Goal: Task Accomplishment & Management: Use online tool/utility

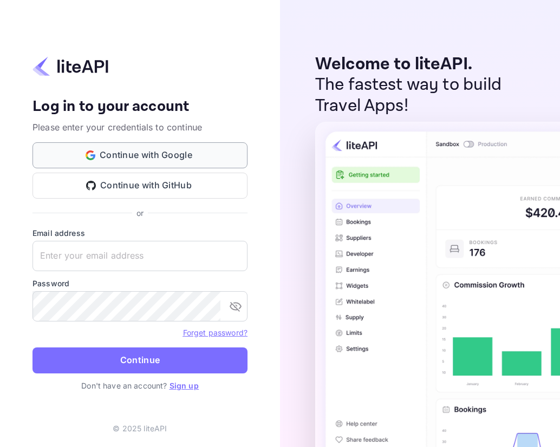
type input "[EMAIL_ADDRESS][DOMAIN_NAME]"
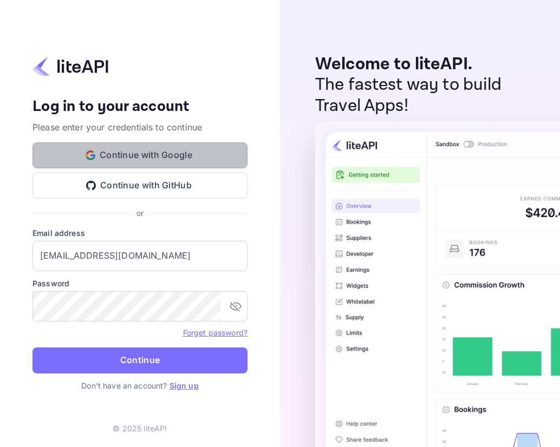
click at [190, 155] on button "Continue with Google" at bounding box center [140, 155] width 215 height 26
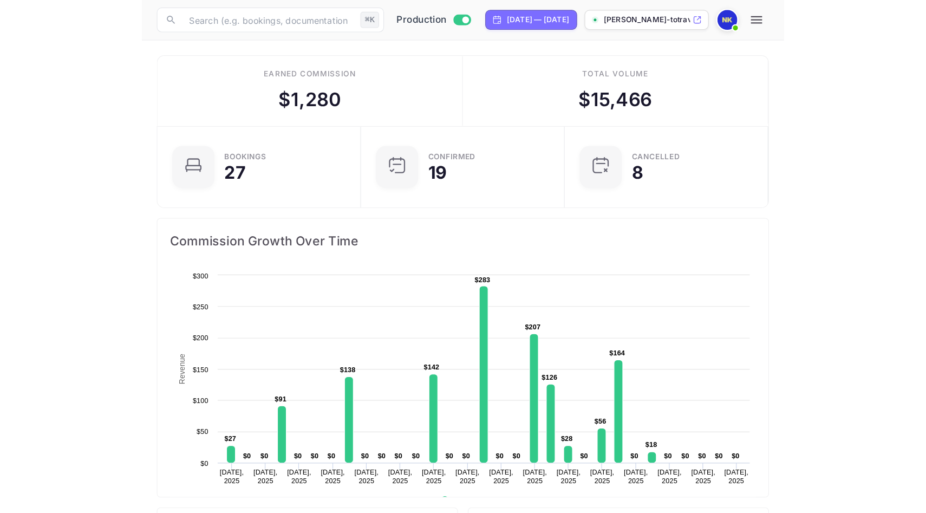
scroll to position [176, 246]
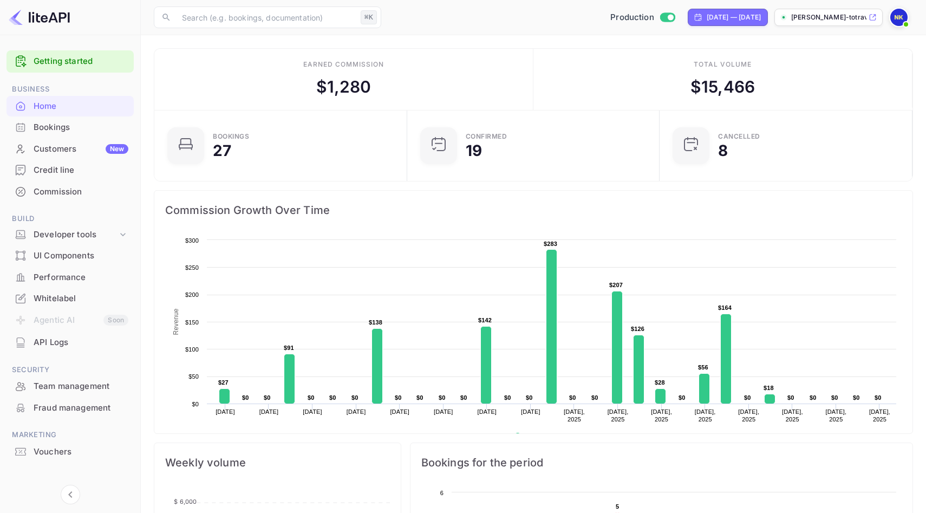
click at [66, 128] on div "Bookings" at bounding box center [81, 127] width 95 height 12
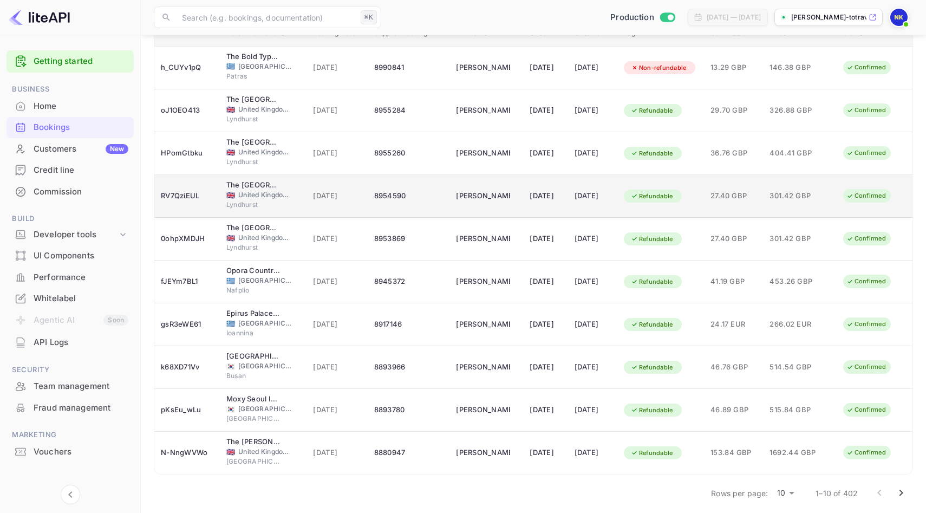
scroll to position [131, 0]
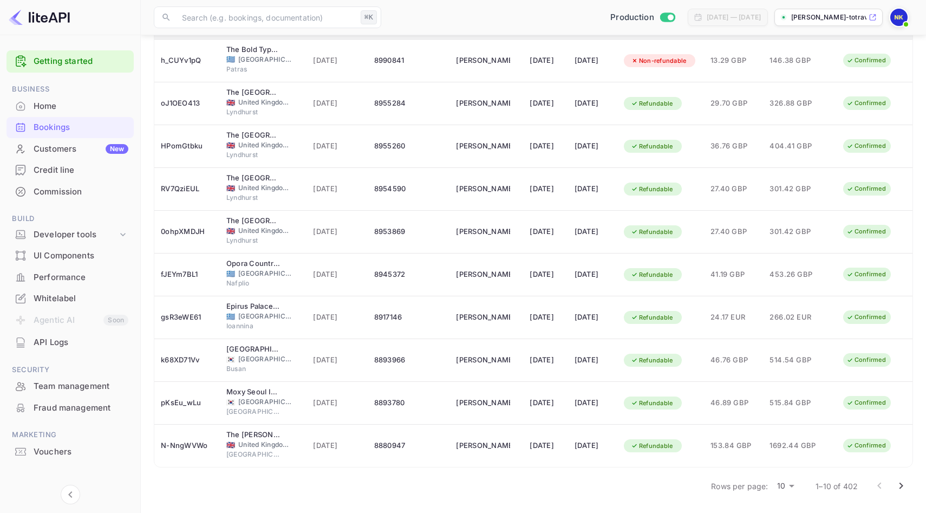
click at [560, 447] on icon "Go to next page" at bounding box center [901, 485] width 13 height 13
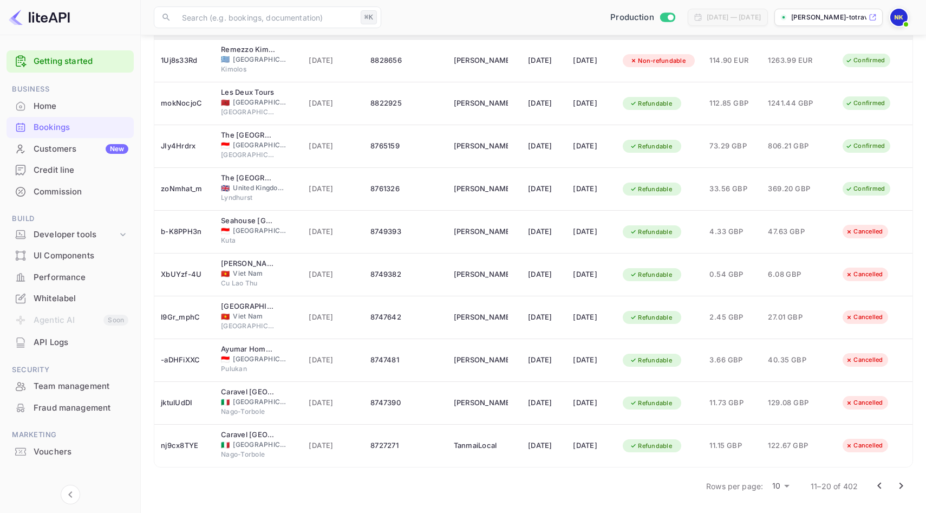
click at [560, 447] on icon "Go to next page" at bounding box center [901, 485] width 13 height 13
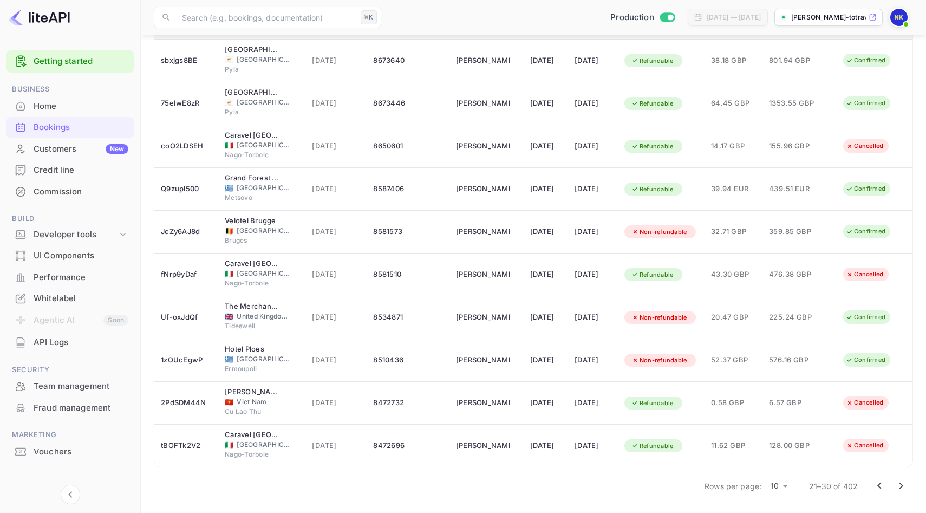
click at [560, 447] on icon "Go to next page" at bounding box center [901, 485] width 13 height 13
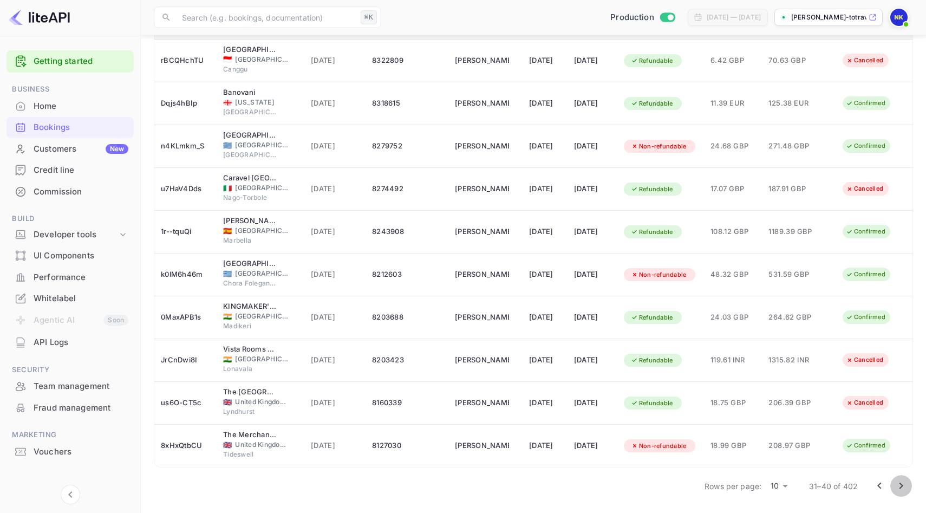
click at [560, 447] on icon "Go to next page" at bounding box center [901, 485] width 13 height 13
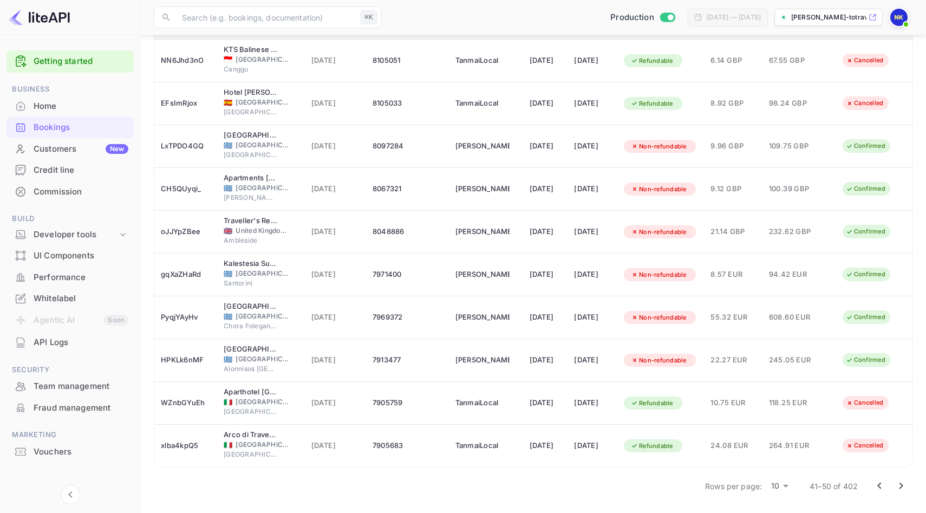
click at [560, 447] on icon "Go to next page" at bounding box center [901, 485] width 13 height 13
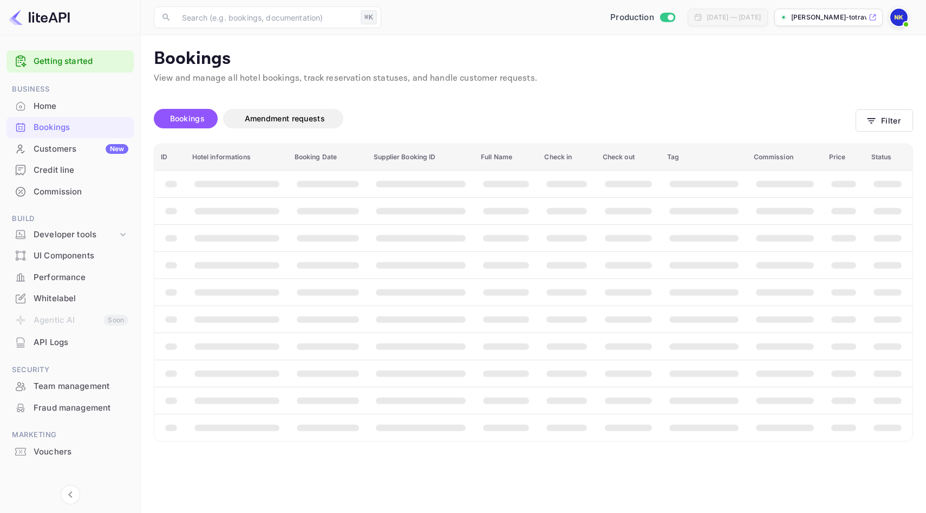
scroll to position [0, 0]
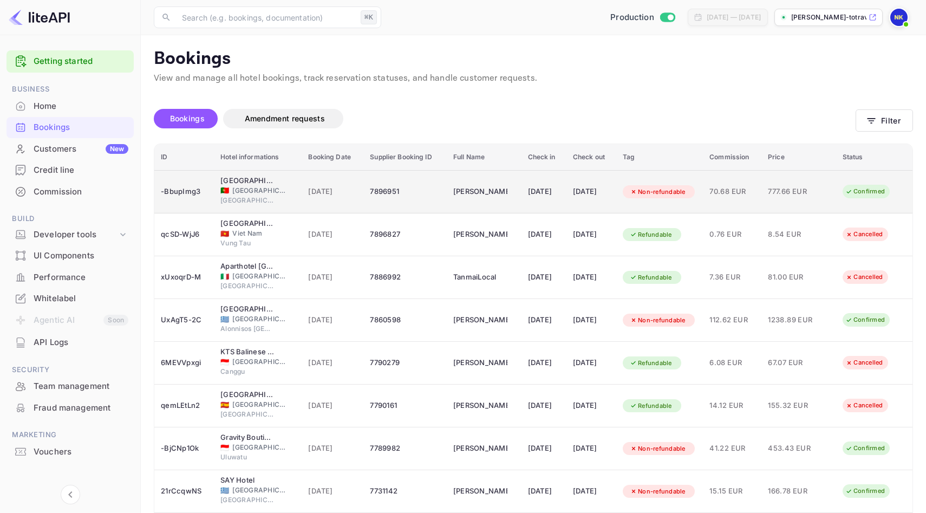
click at [496, 190] on td "ANTONIOS THEODOSIS" at bounding box center [484, 191] width 75 height 43
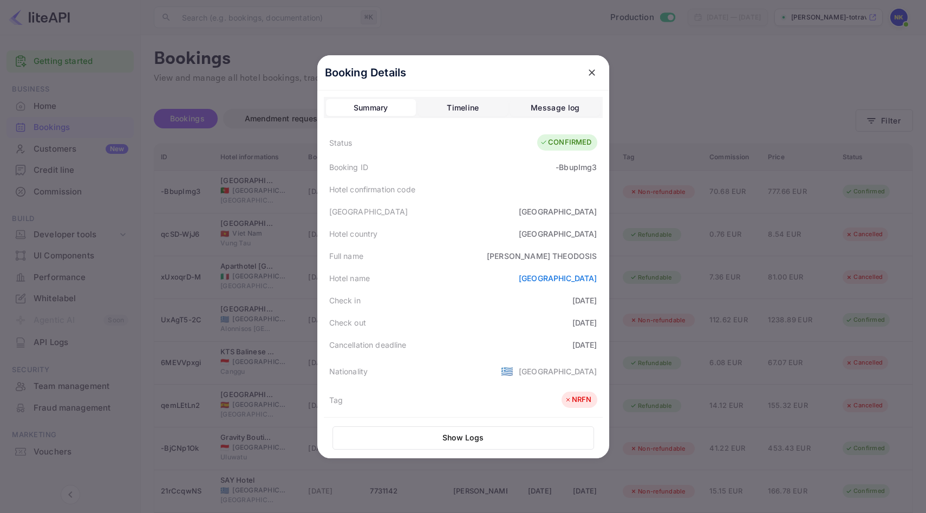
scroll to position [242, 0]
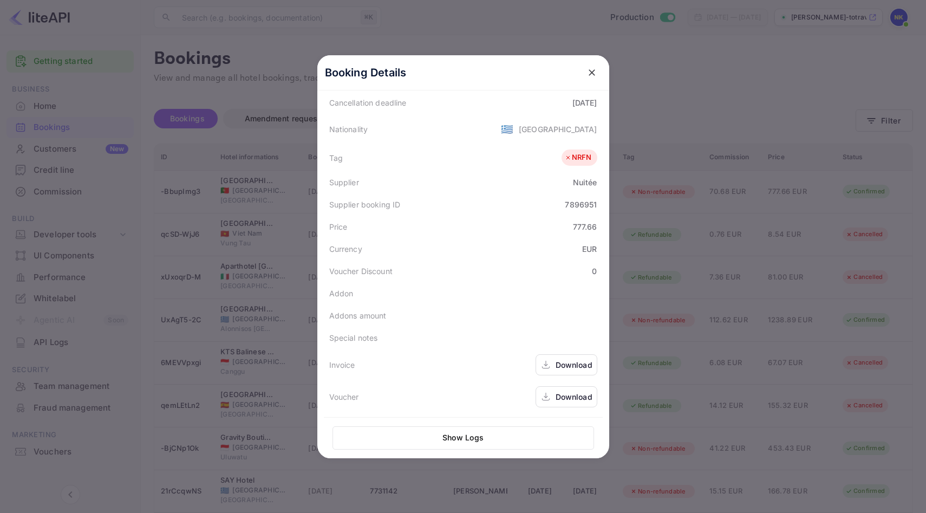
click at [557, 366] on div "Download" at bounding box center [574, 364] width 37 height 11
click at [560, 73] on icon "close" at bounding box center [592, 72] width 11 height 11
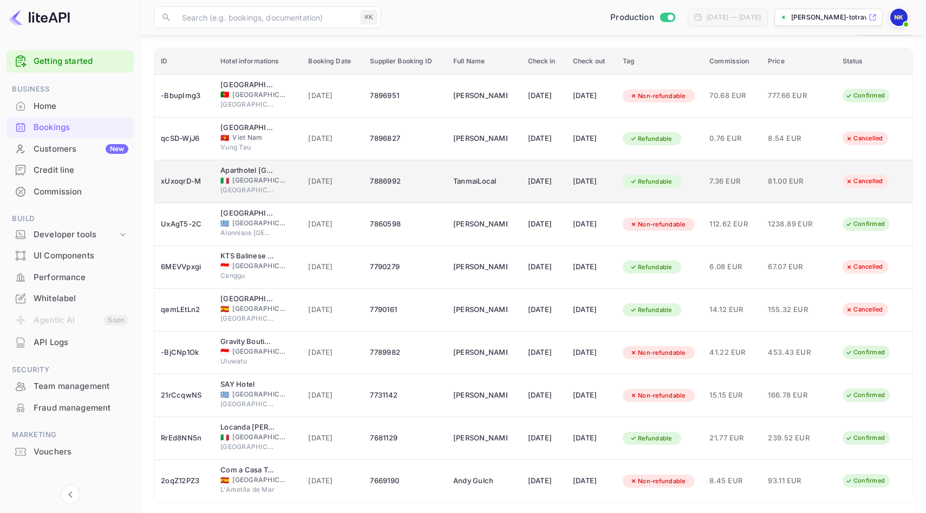
scroll to position [100, 0]
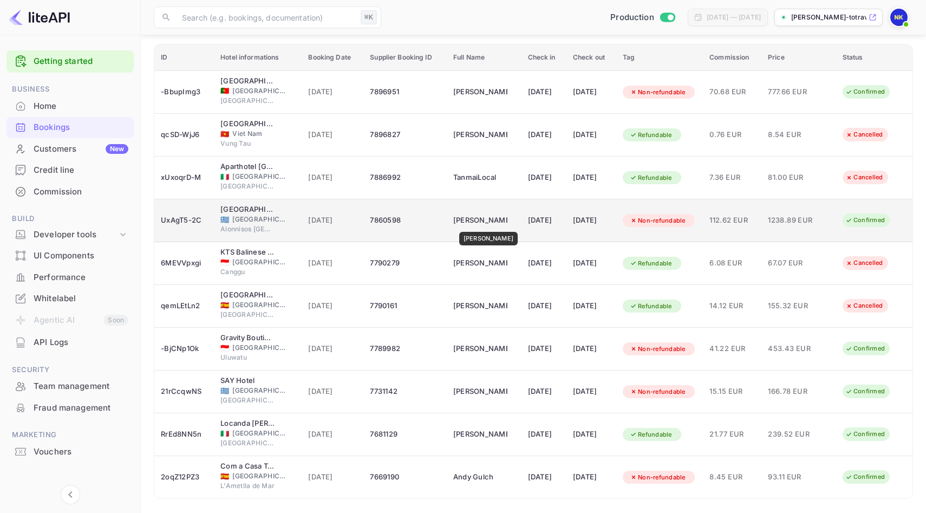
click at [488, 224] on div "Kristyna Ferreira" at bounding box center [480, 220] width 54 height 17
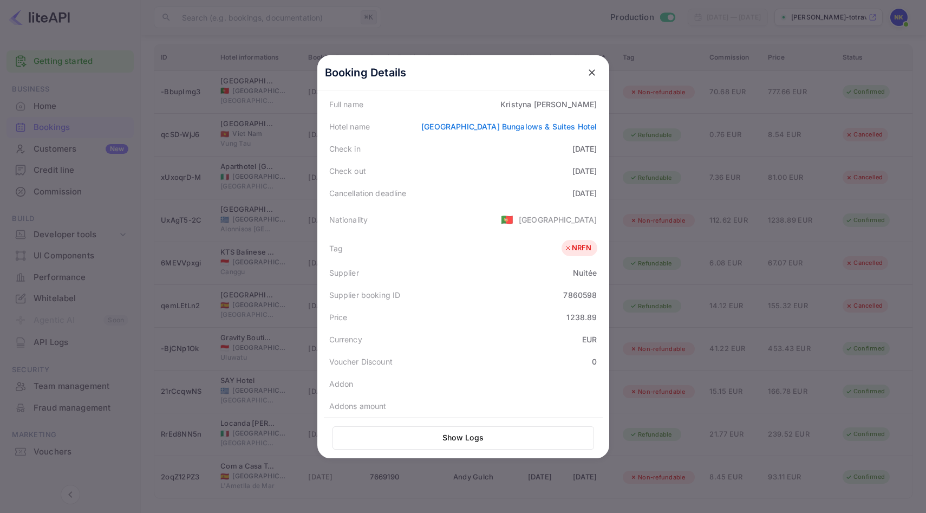
scroll to position [242, 0]
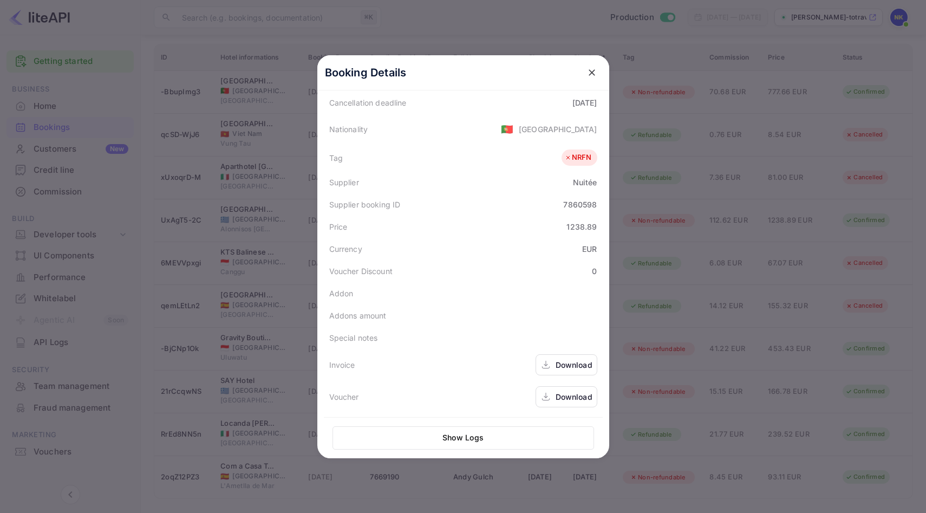
click at [560, 367] on div "Download" at bounding box center [574, 364] width 37 height 11
click at [560, 68] on icon "close" at bounding box center [592, 72] width 11 height 11
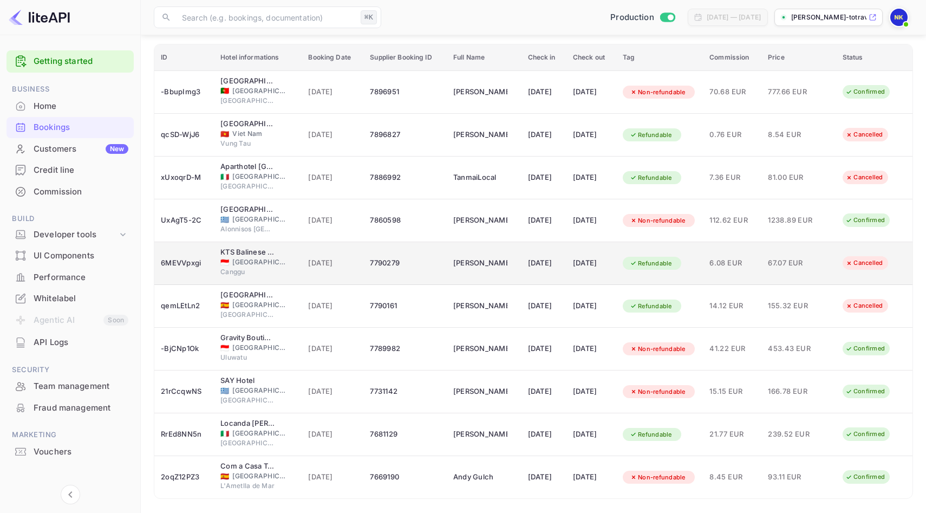
scroll to position [131, 0]
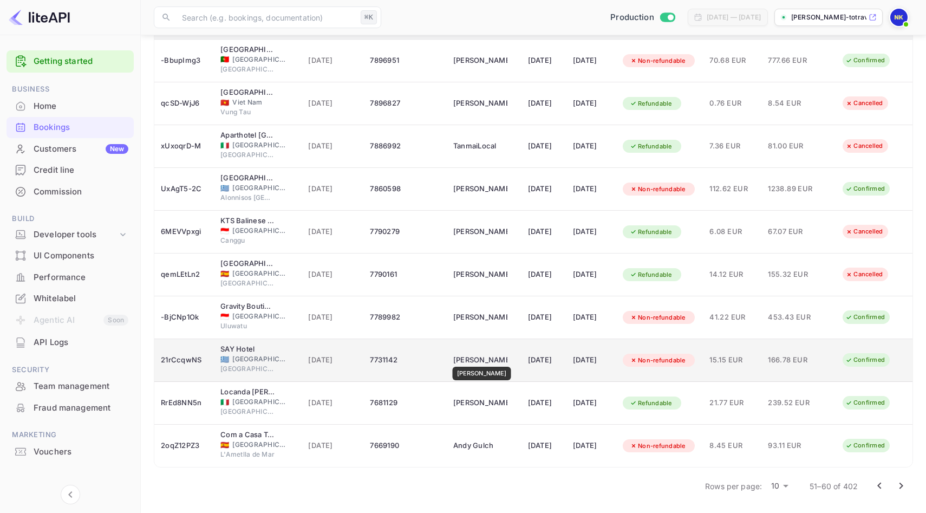
click at [485, 359] on div "Jemali Mezvrishvili" at bounding box center [480, 360] width 54 height 17
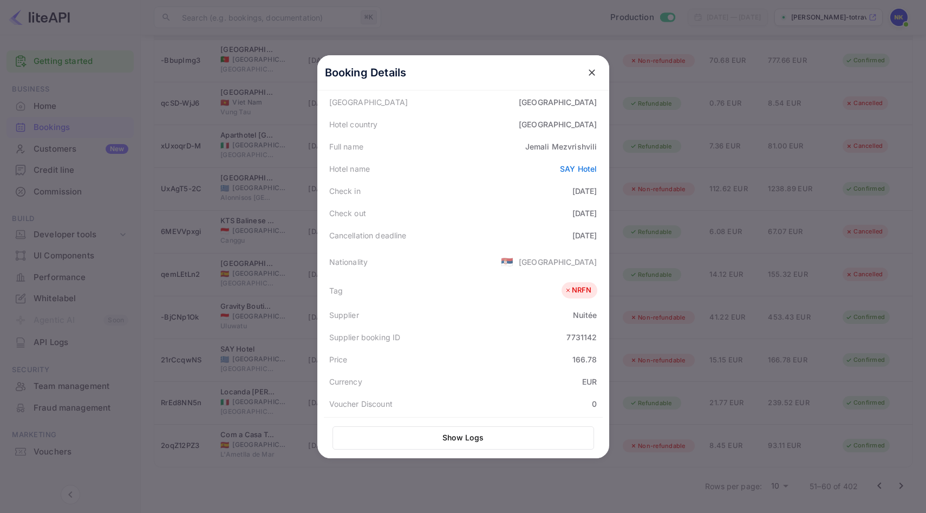
scroll to position [242, 0]
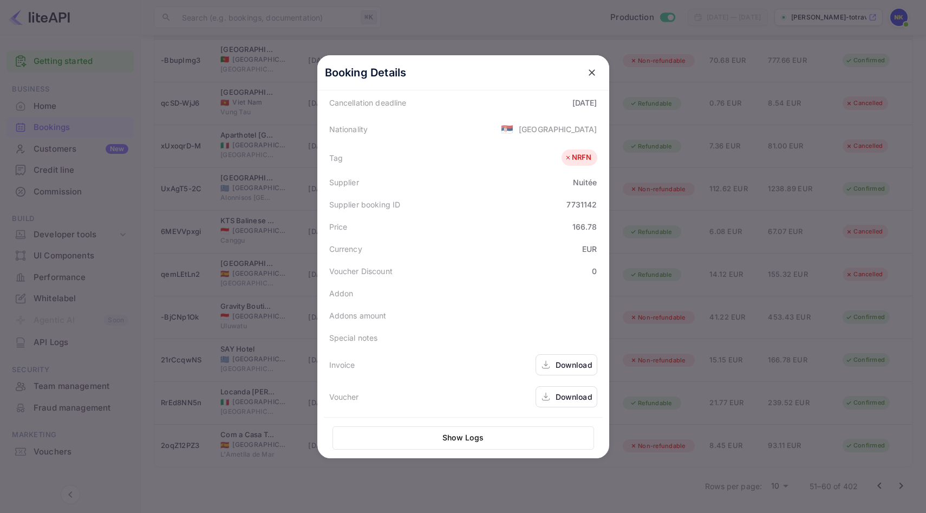
click at [560, 367] on div "Download" at bounding box center [574, 364] width 37 height 11
click at [560, 75] on icon "close" at bounding box center [592, 72] width 11 height 11
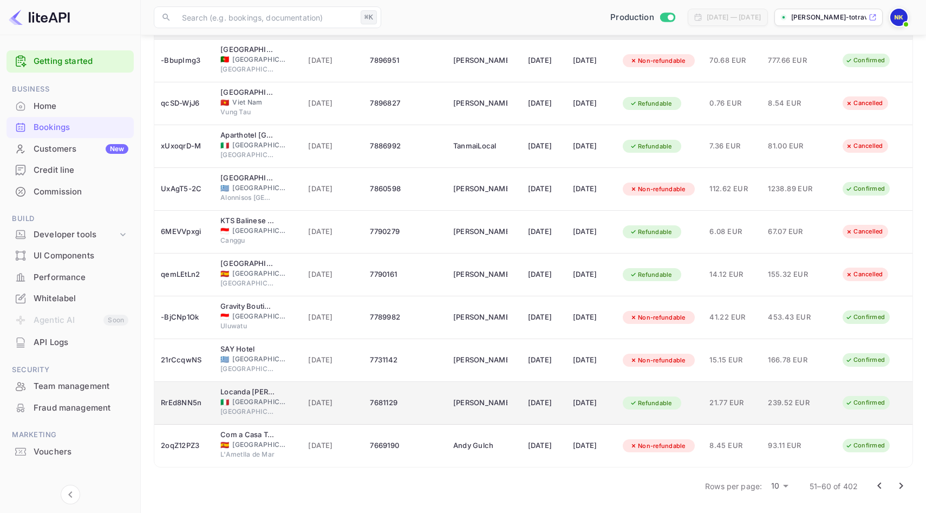
click at [560, 401] on td "10 Jun 2025" at bounding box center [592, 403] width 50 height 43
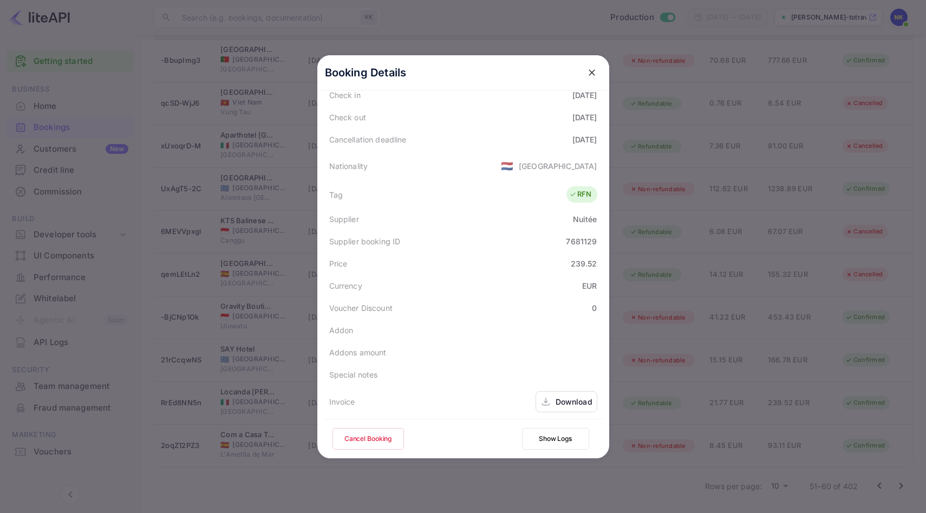
scroll to position [241, 0]
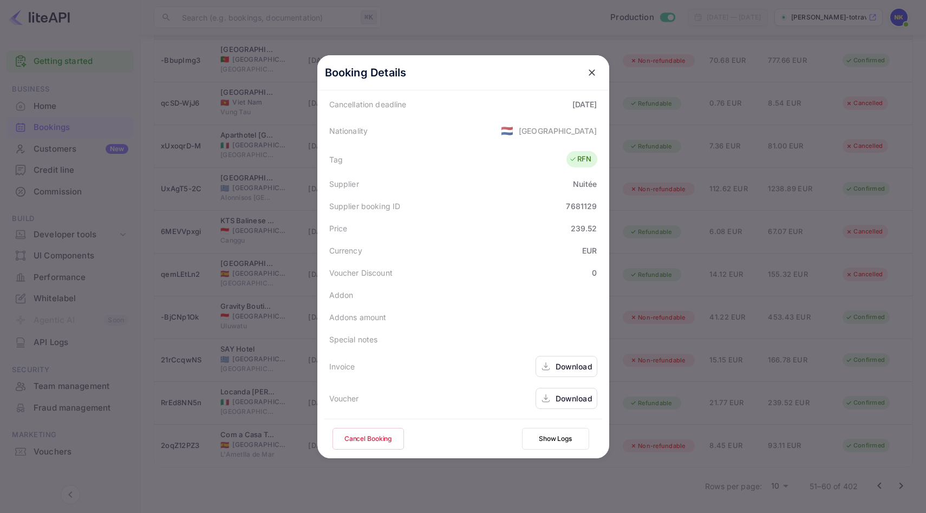
click at [560, 363] on div "Download" at bounding box center [574, 366] width 37 height 11
click at [560, 75] on icon "close" at bounding box center [592, 72] width 11 height 11
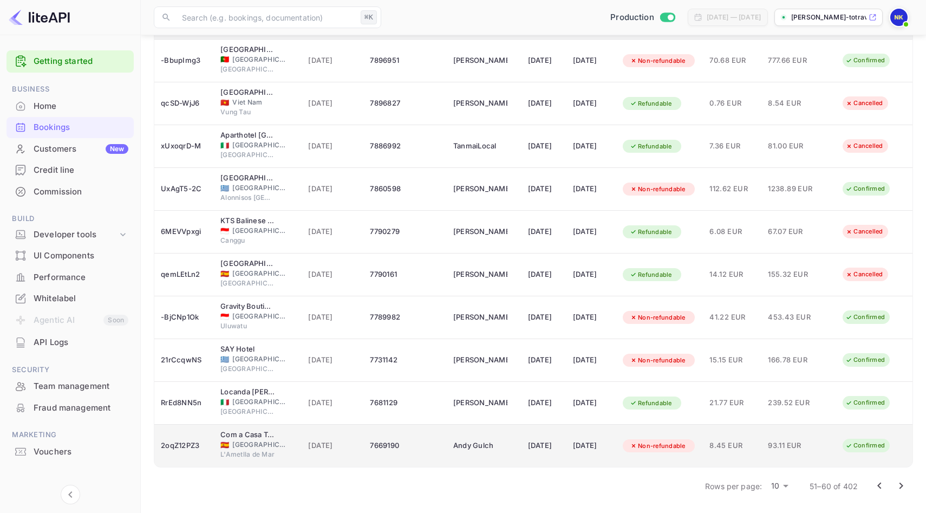
click at [528, 446] on div "15 Aug 2025" at bounding box center [544, 445] width 32 height 17
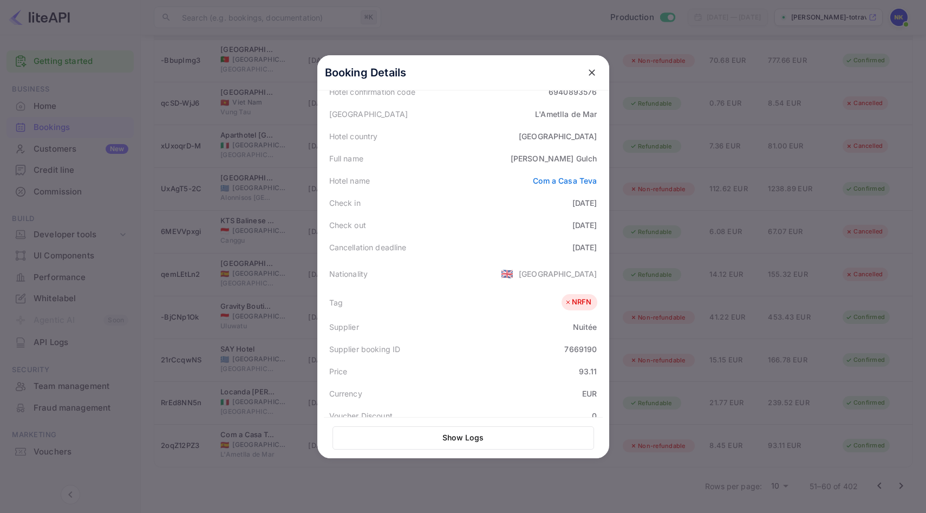
scroll to position [242, 0]
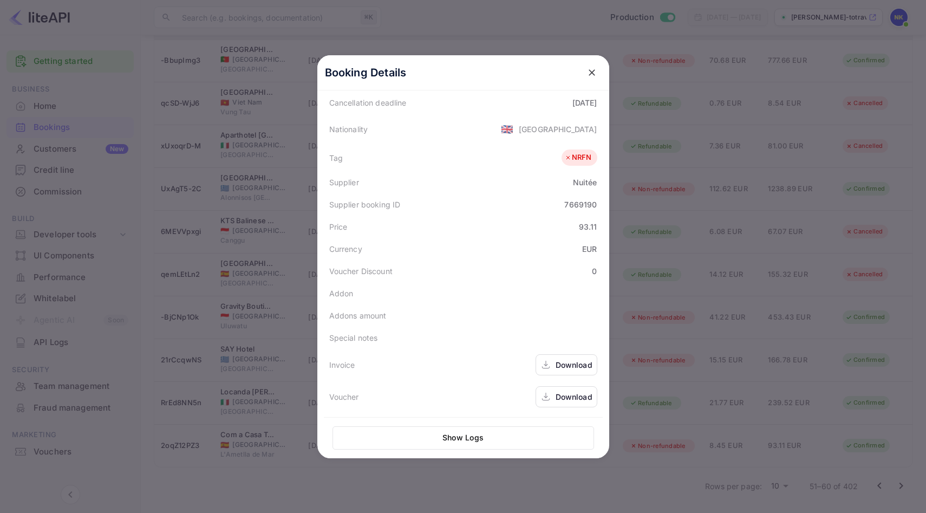
click at [560, 367] on div "Download" at bounding box center [574, 364] width 37 height 11
click at [560, 70] on icon "close" at bounding box center [592, 72] width 11 height 11
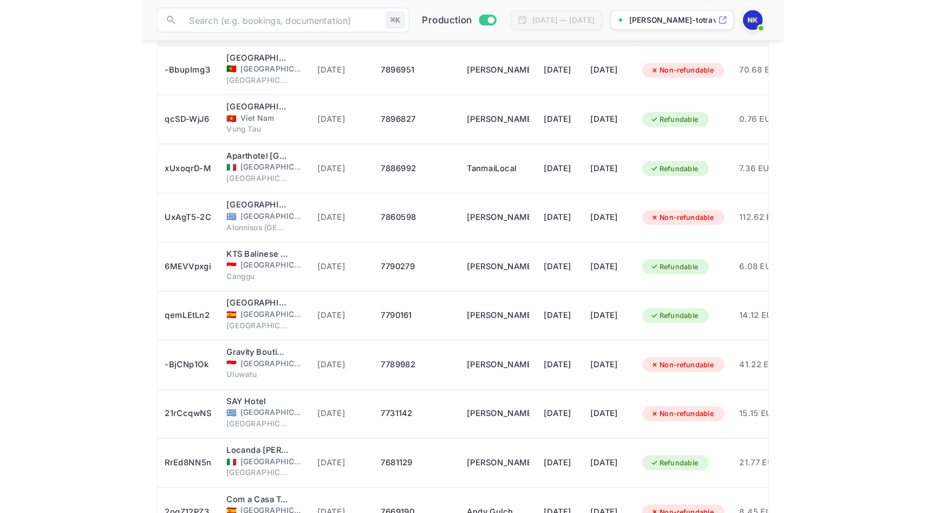
scroll to position [65, 0]
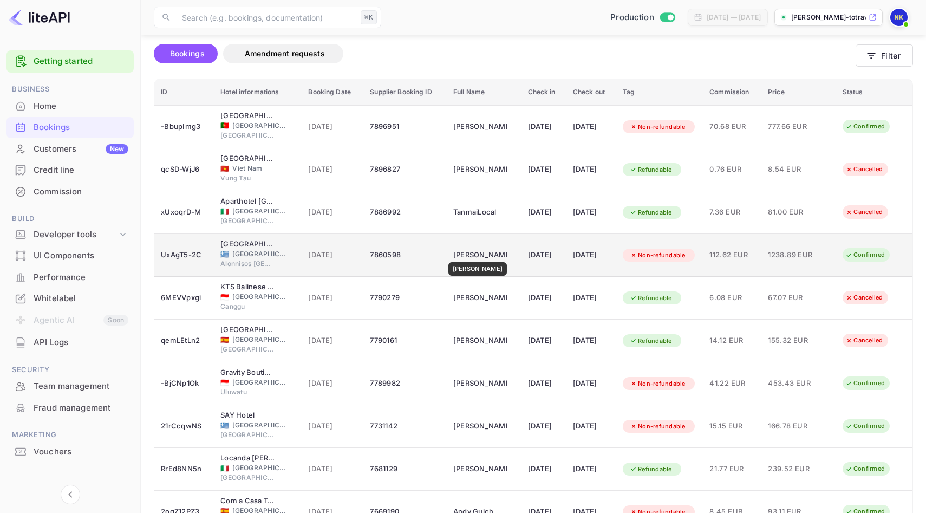
click at [477, 255] on div "Kristyna Ferreira" at bounding box center [480, 254] width 54 height 17
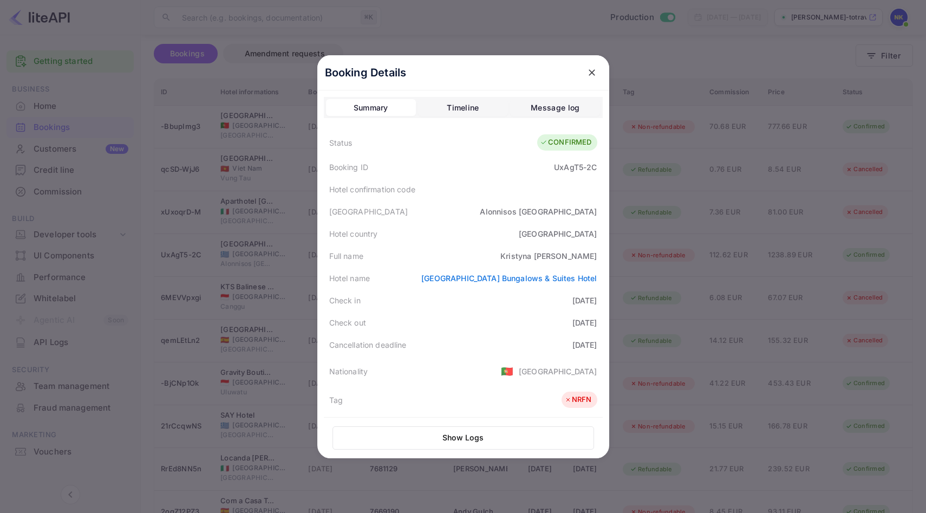
scroll to position [242, 0]
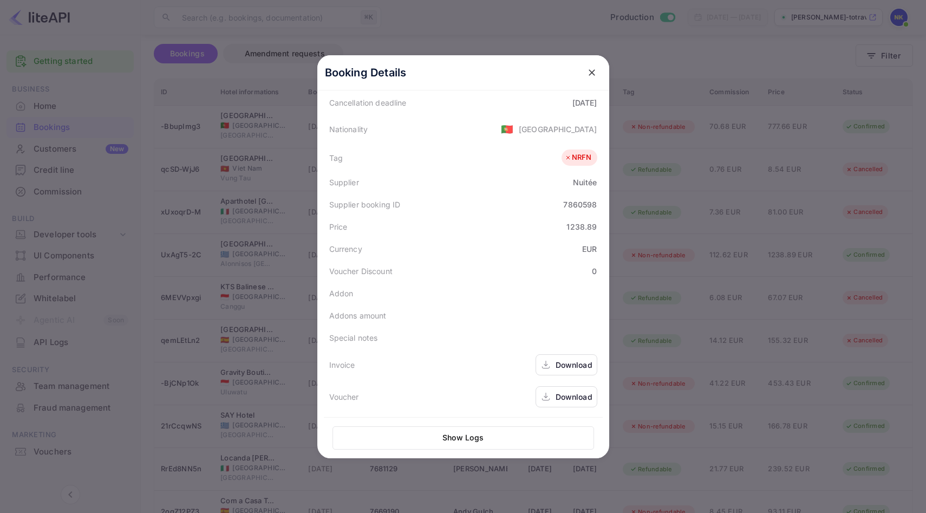
click at [560, 368] on div "Download" at bounding box center [574, 364] width 37 height 11
click at [560, 73] on icon "close" at bounding box center [592, 72] width 11 height 11
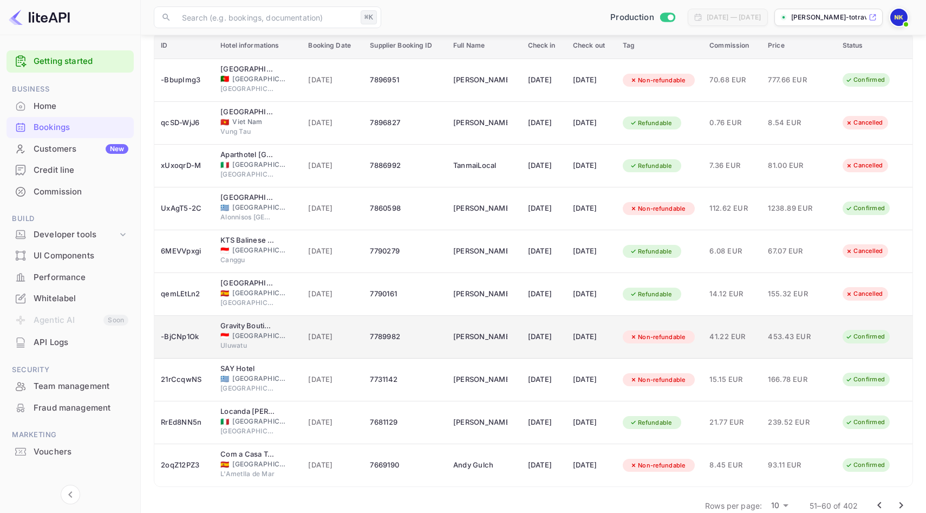
scroll to position [131, 0]
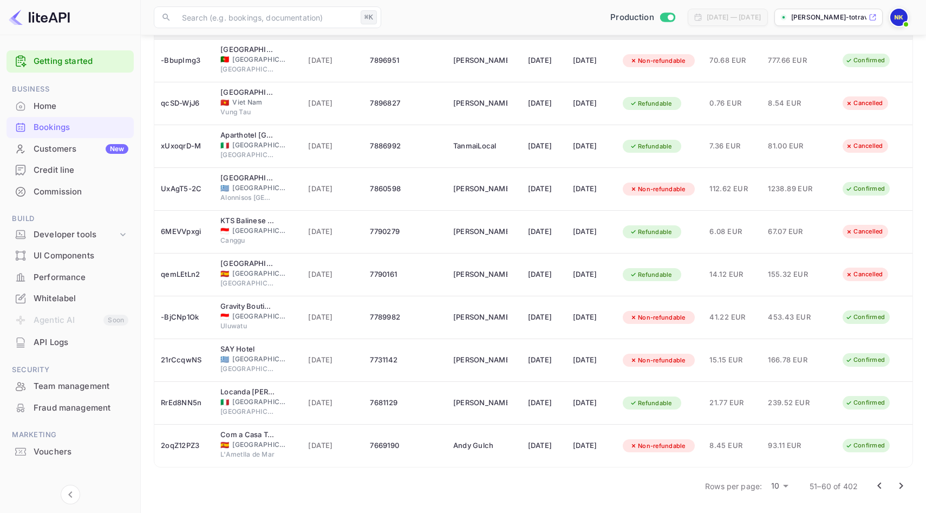
click at [560, 447] on icon "Go to next page" at bounding box center [901, 485] width 13 height 13
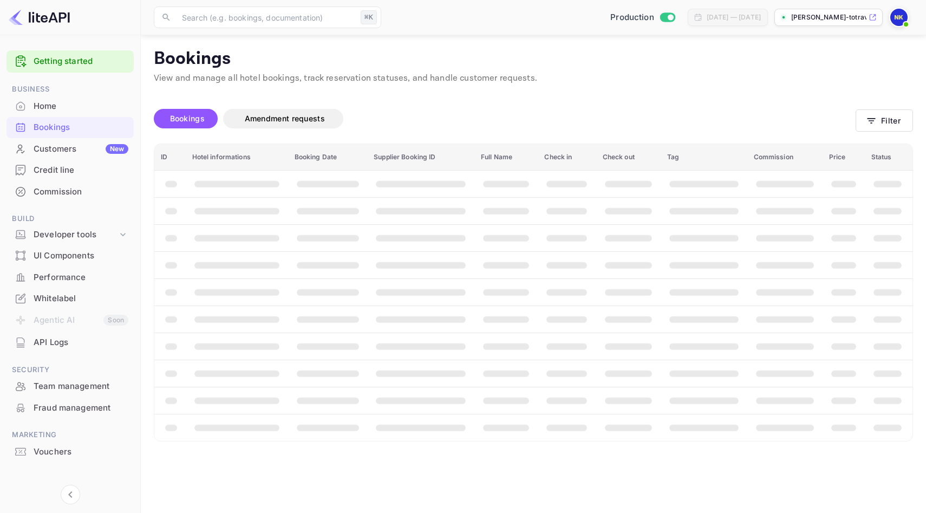
scroll to position [0, 0]
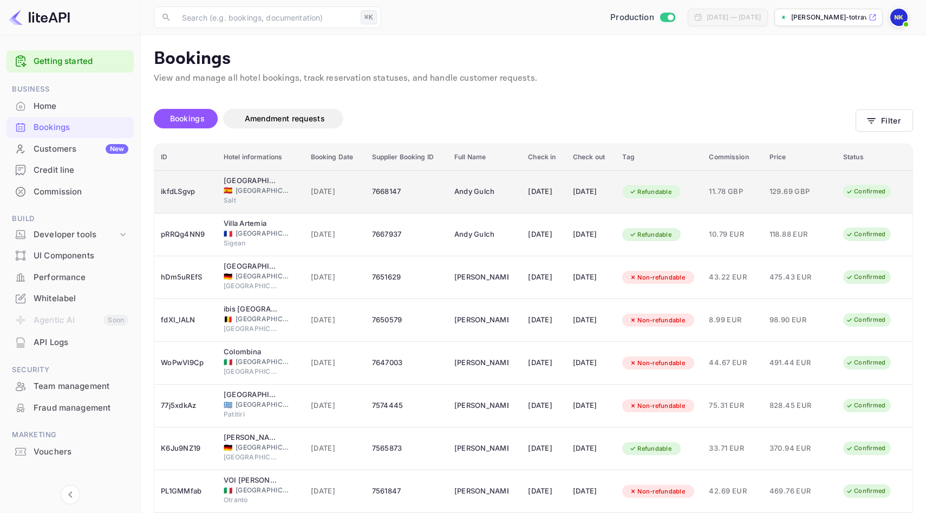
click at [465, 199] on div "Andy Gulch" at bounding box center [481, 191] width 54 height 17
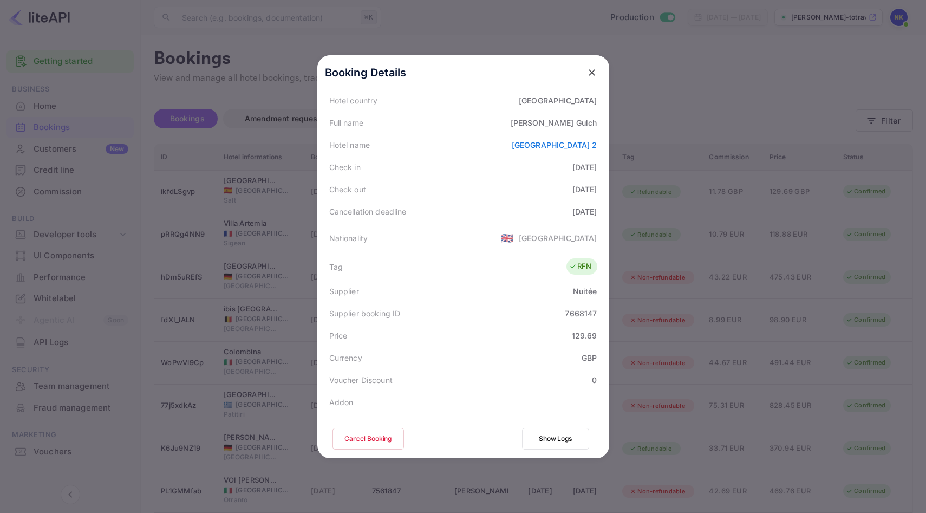
scroll to position [241, 0]
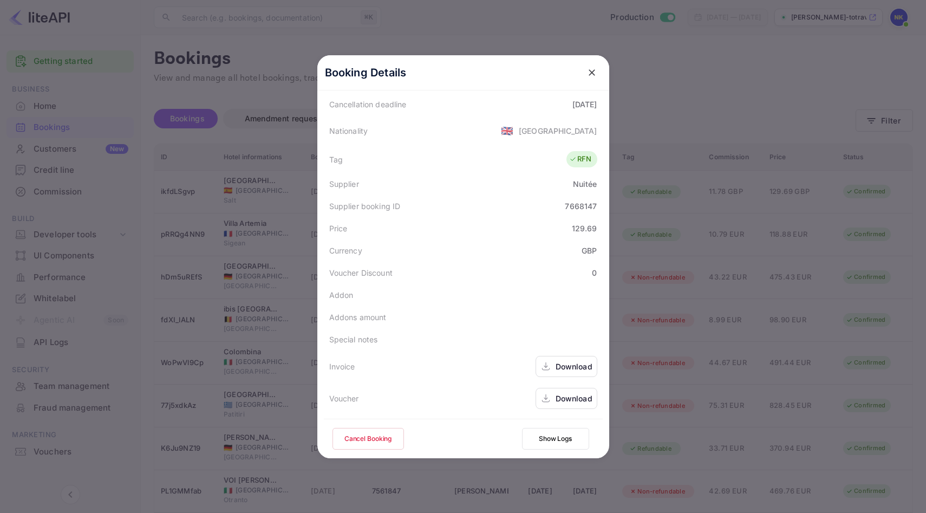
click at [557, 365] on div "Download" at bounding box center [574, 366] width 37 height 11
click at [560, 69] on icon "close" at bounding box center [592, 72] width 11 height 11
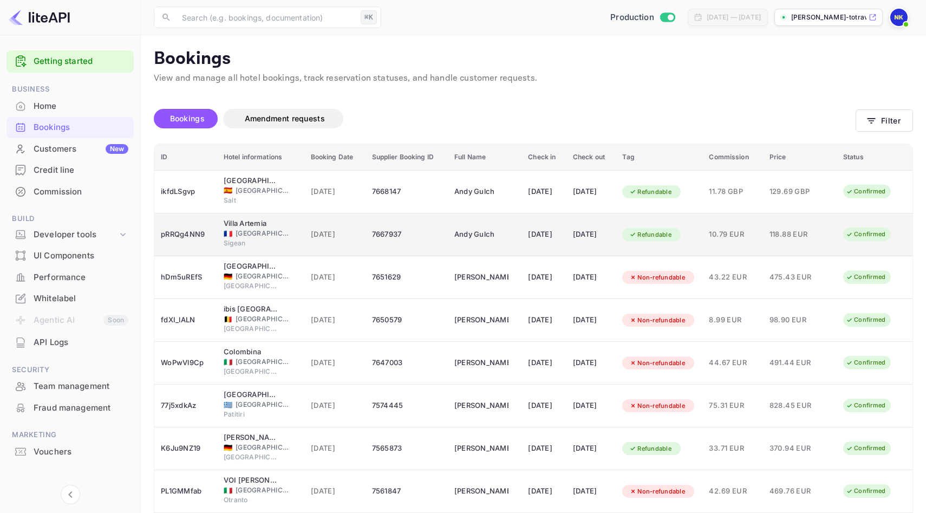
click at [528, 232] on div "06 Aug 2025" at bounding box center [544, 234] width 32 height 17
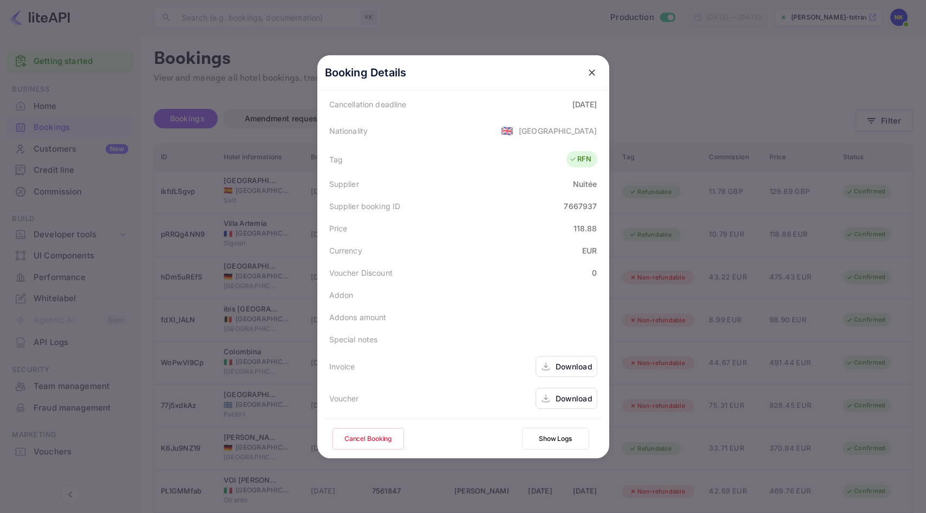
click at [560, 367] on div "Download" at bounding box center [574, 366] width 37 height 11
click at [560, 68] on icon "close" at bounding box center [592, 72] width 11 height 11
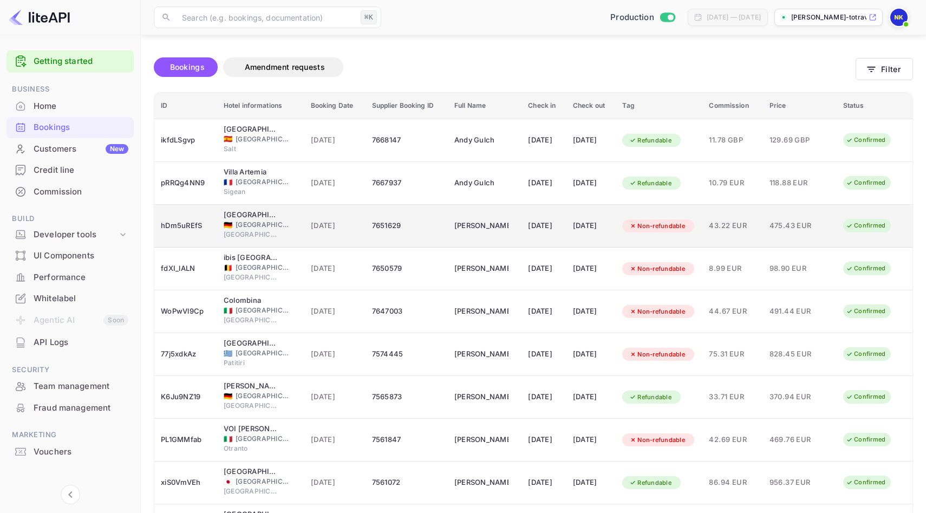
scroll to position [52, 0]
click at [391, 234] on td "7651629" at bounding box center [407, 225] width 82 height 43
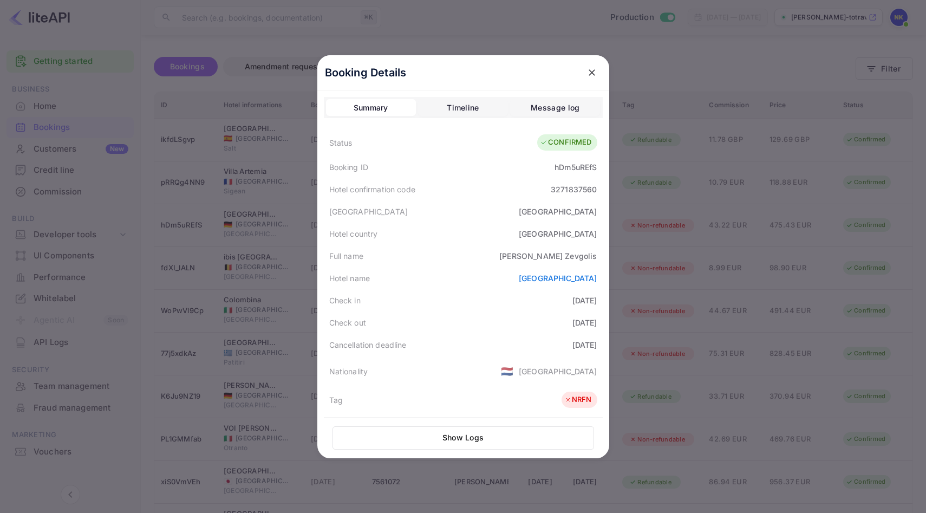
scroll to position [242, 0]
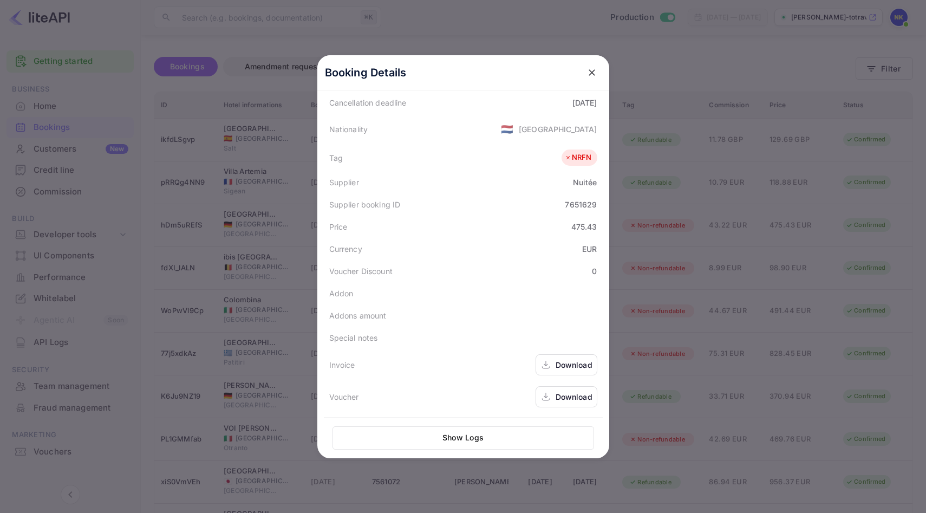
click at [560, 361] on div "Download" at bounding box center [574, 364] width 37 height 11
click at [560, 70] on icon "close" at bounding box center [592, 72] width 11 height 11
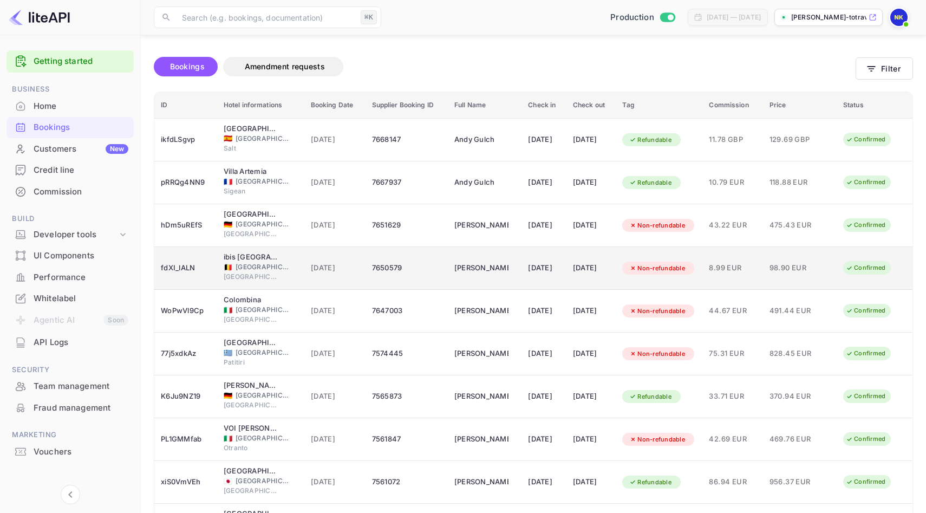
scroll to position [131, 0]
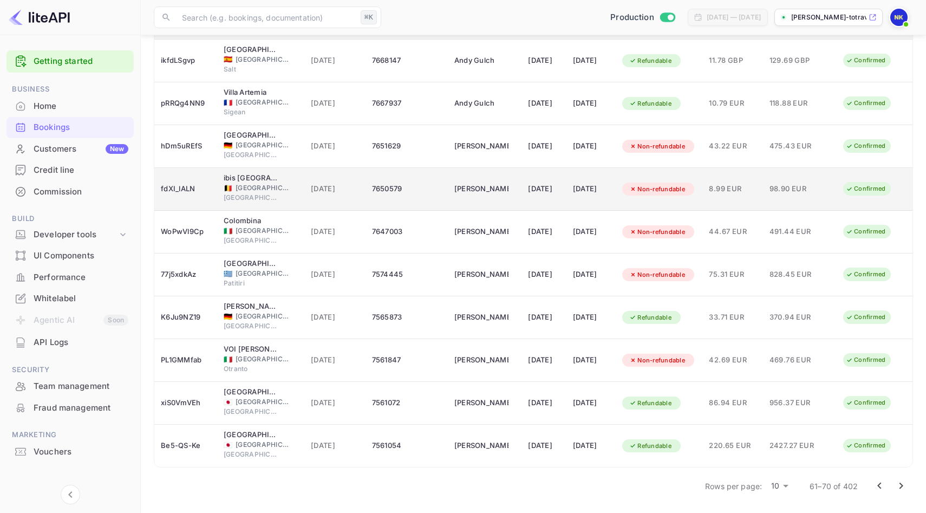
click at [560, 187] on span "98.90 EUR" at bounding box center [797, 189] width 54 height 12
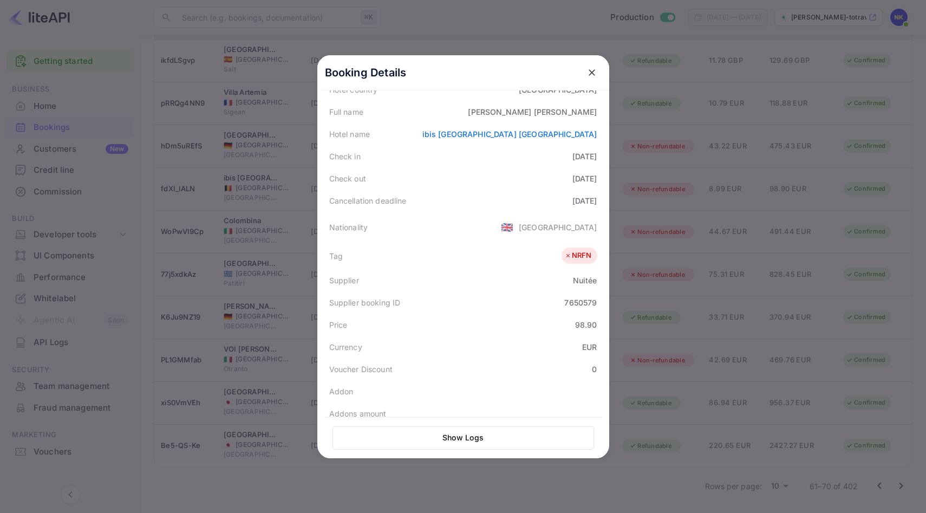
scroll to position [242, 0]
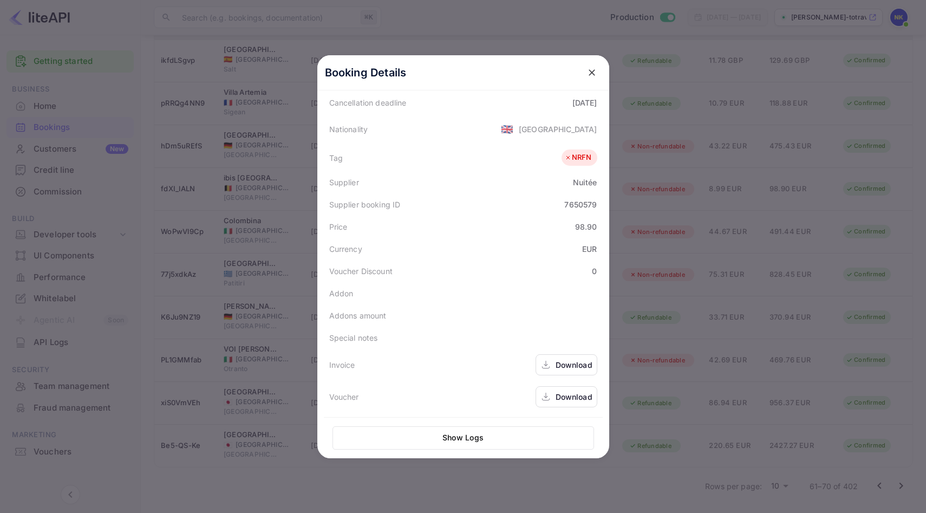
click at [560, 360] on div "Download" at bounding box center [574, 364] width 37 height 11
click at [560, 69] on icon "close" at bounding box center [592, 72] width 11 height 11
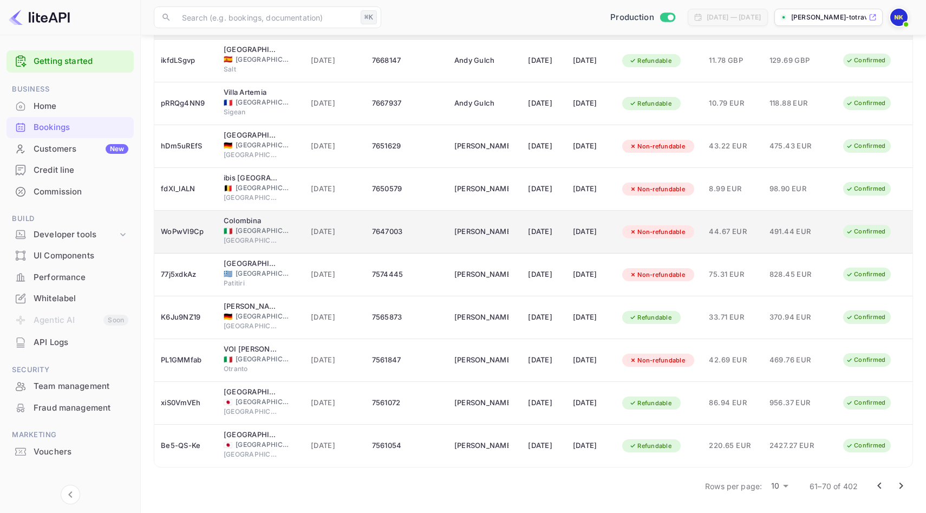
click at [522, 236] on td "07 Jun 2025" at bounding box center [544, 232] width 45 height 43
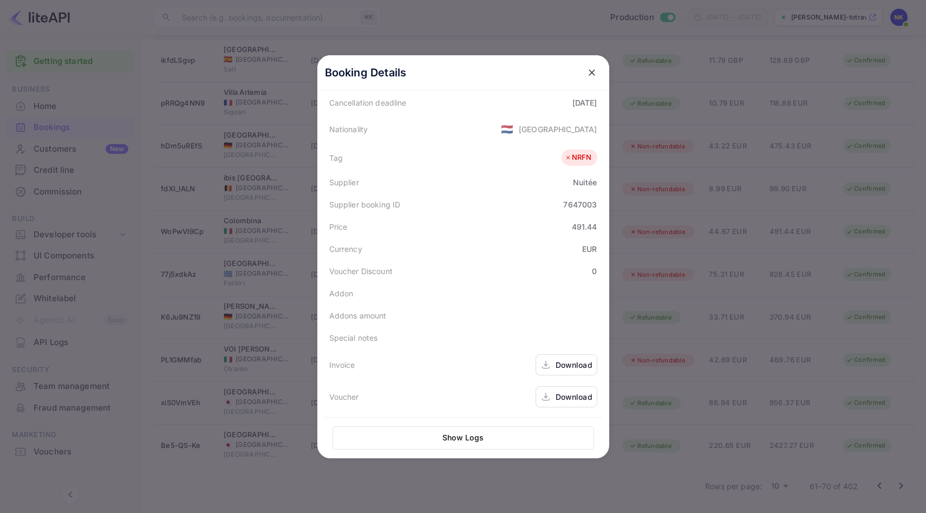
click at [560, 367] on div "Download" at bounding box center [574, 364] width 37 height 11
click at [560, 72] on icon "close" at bounding box center [592, 72] width 11 height 11
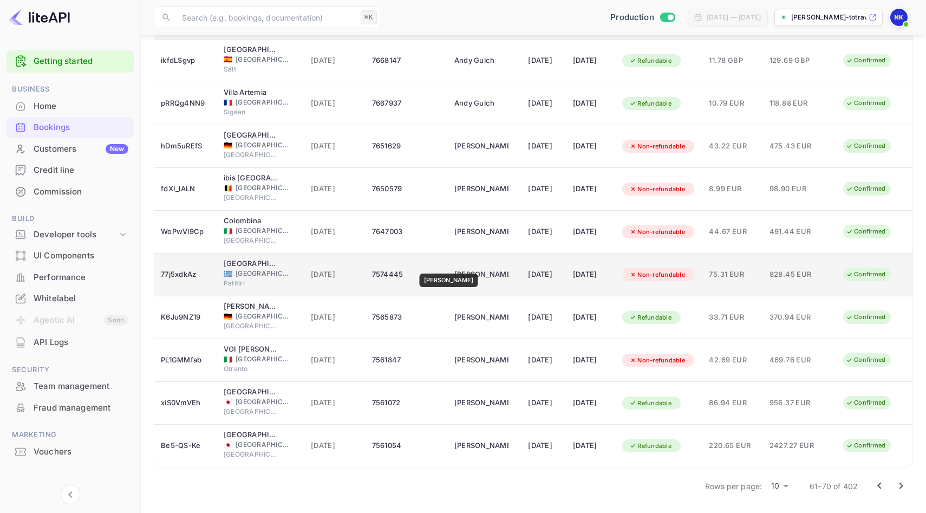
click at [454, 266] on div "George Kottis" at bounding box center [481, 274] width 54 height 17
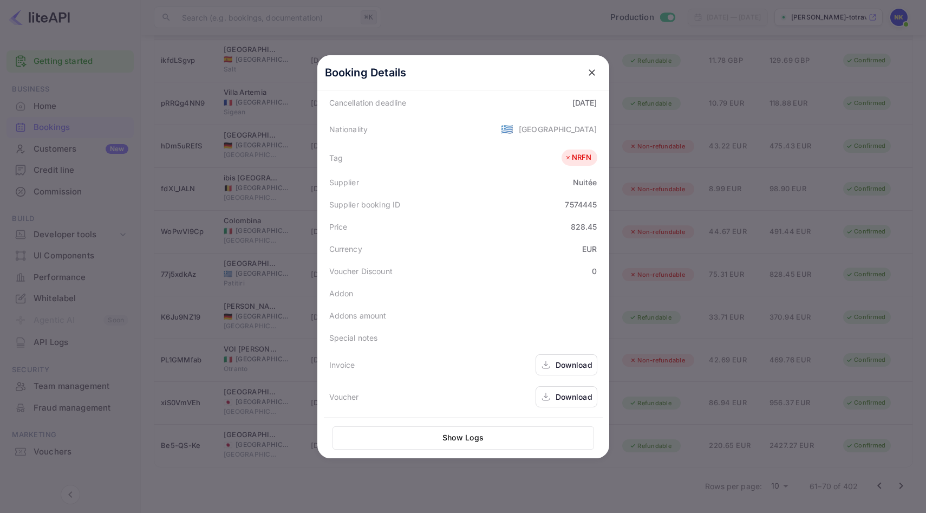
click at [560, 363] on div "Download" at bounding box center [574, 364] width 37 height 11
